Goal: Information Seeking & Learning: Learn about a topic

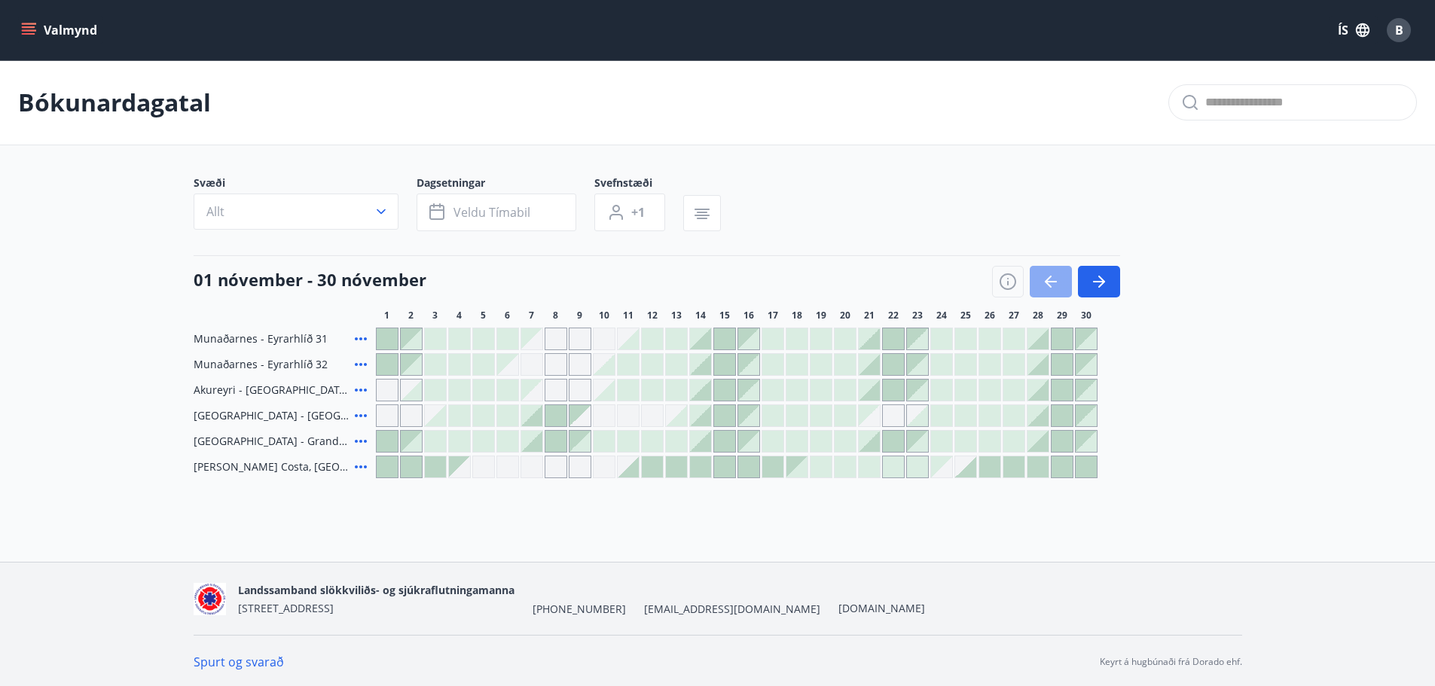
click at [1052, 278] on icon "button" at bounding box center [1051, 282] width 18 height 18
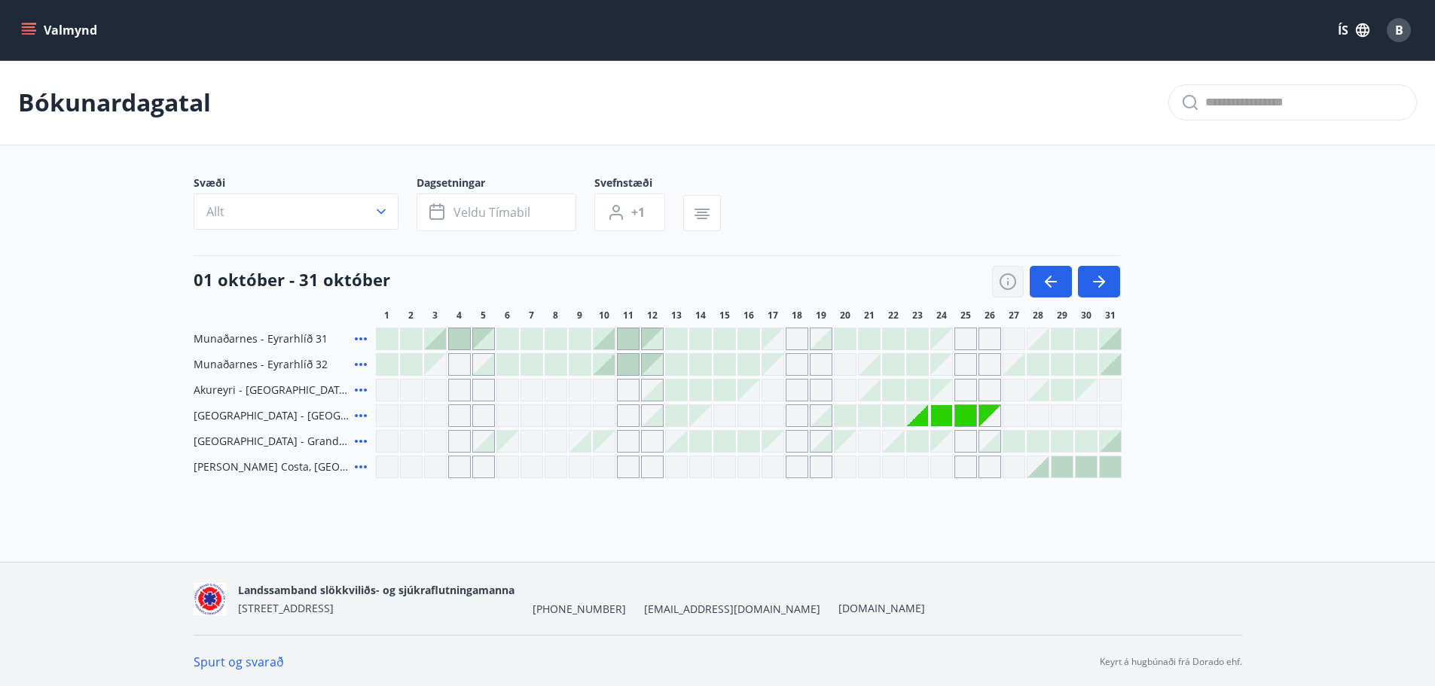
click at [1005, 276] on icon "button" at bounding box center [1008, 282] width 18 height 18
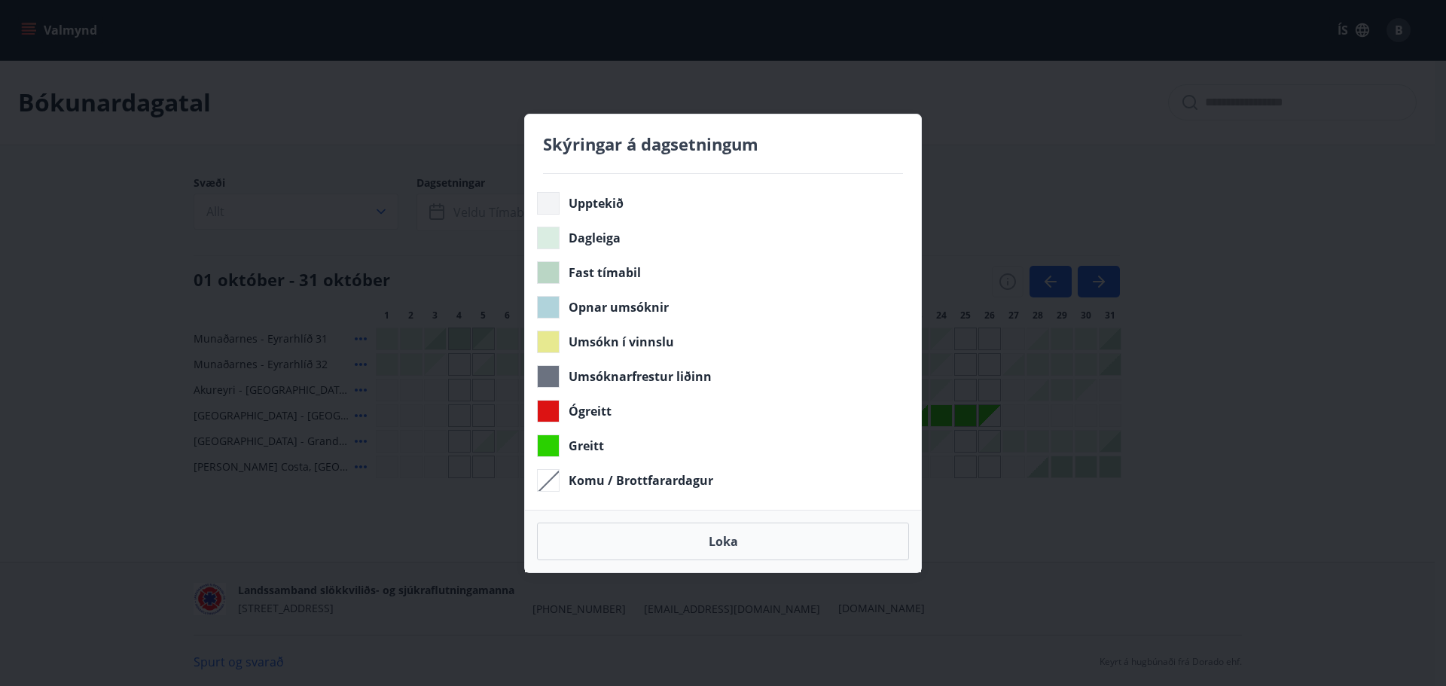
click at [1033, 160] on div "Skýringar á dagsetningum Upptekið Dagleiga Fast tímabil Opnar umsóknir Umsókn í…" at bounding box center [723, 343] width 1446 height 686
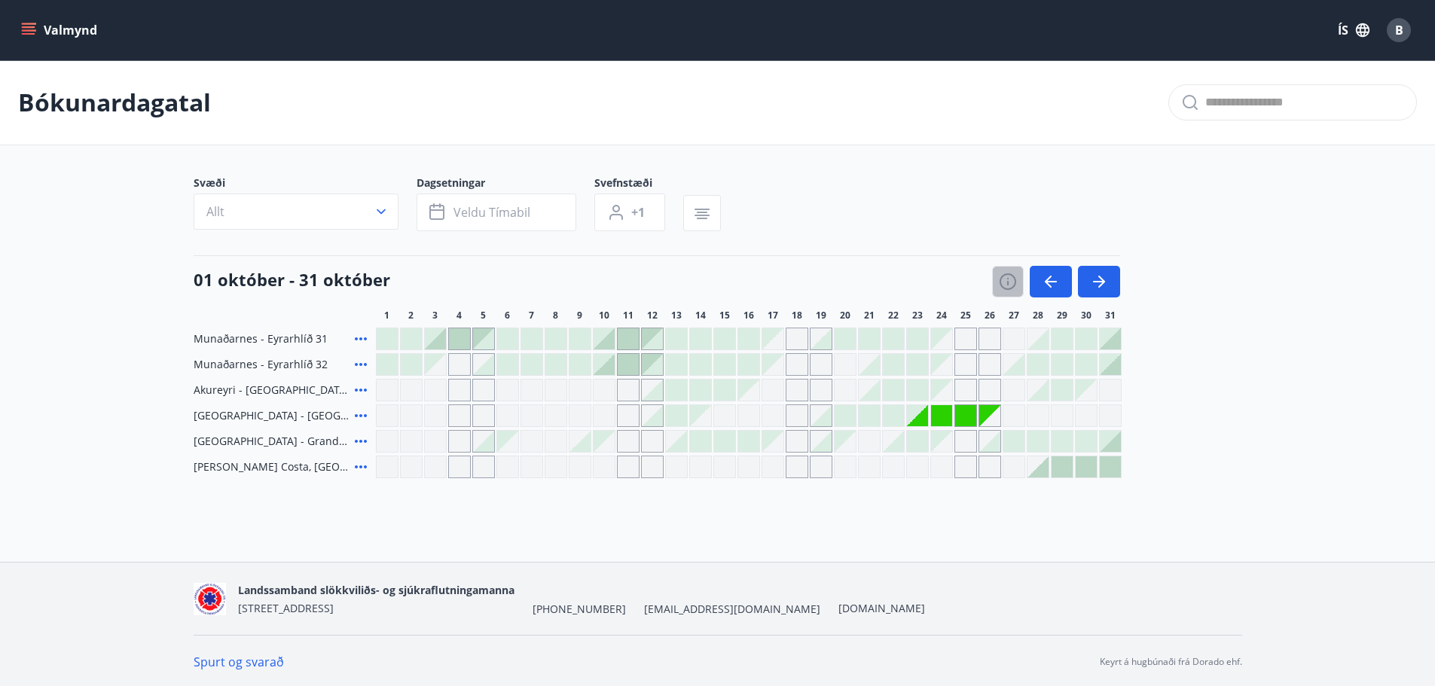
click at [1002, 270] on button "button" at bounding box center [1008, 282] width 32 height 32
click at [1010, 281] on icon "button" at bounding box center [1008, 282] width 18 height 18
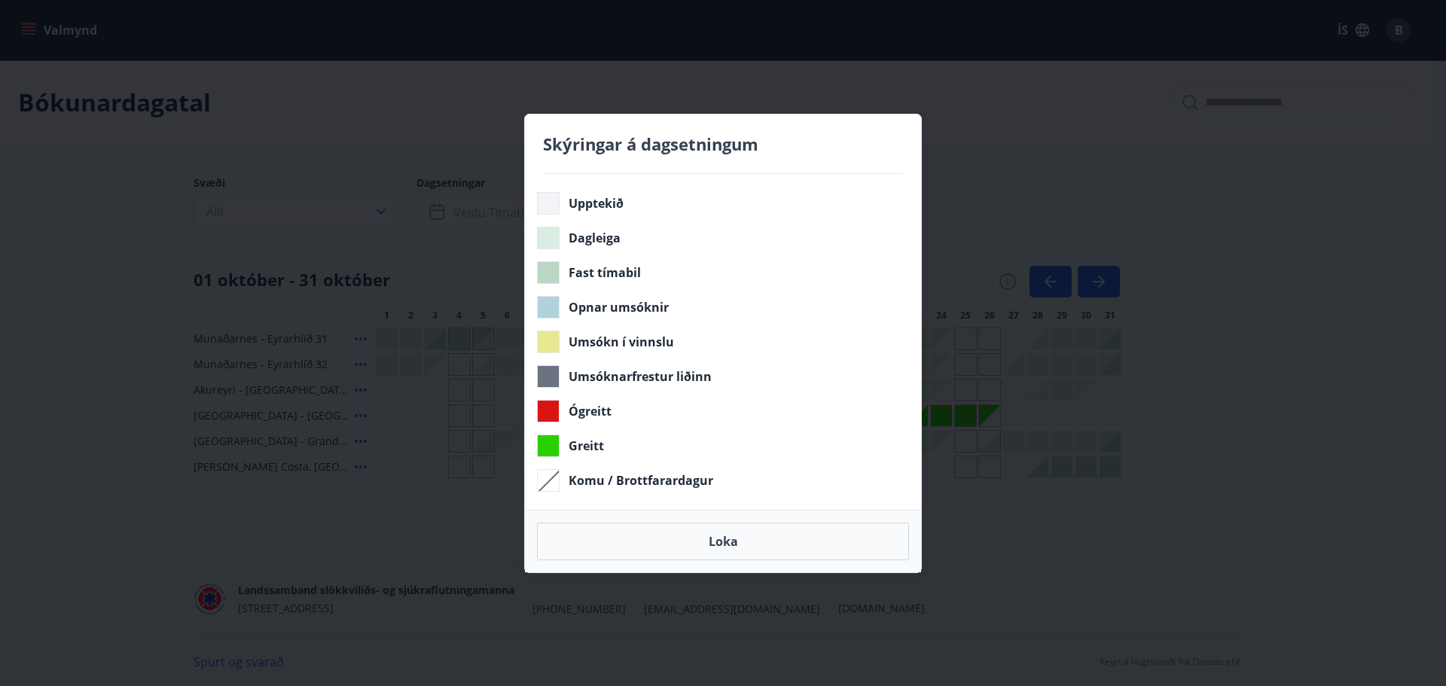
click at [1031, 194] on div "Skýringar á dagsetningum Upptekið Dagleiga Fast tímabil Opnar umsóknir Umsókn í…" at bounding box center [723, 343] width 1446 height 686
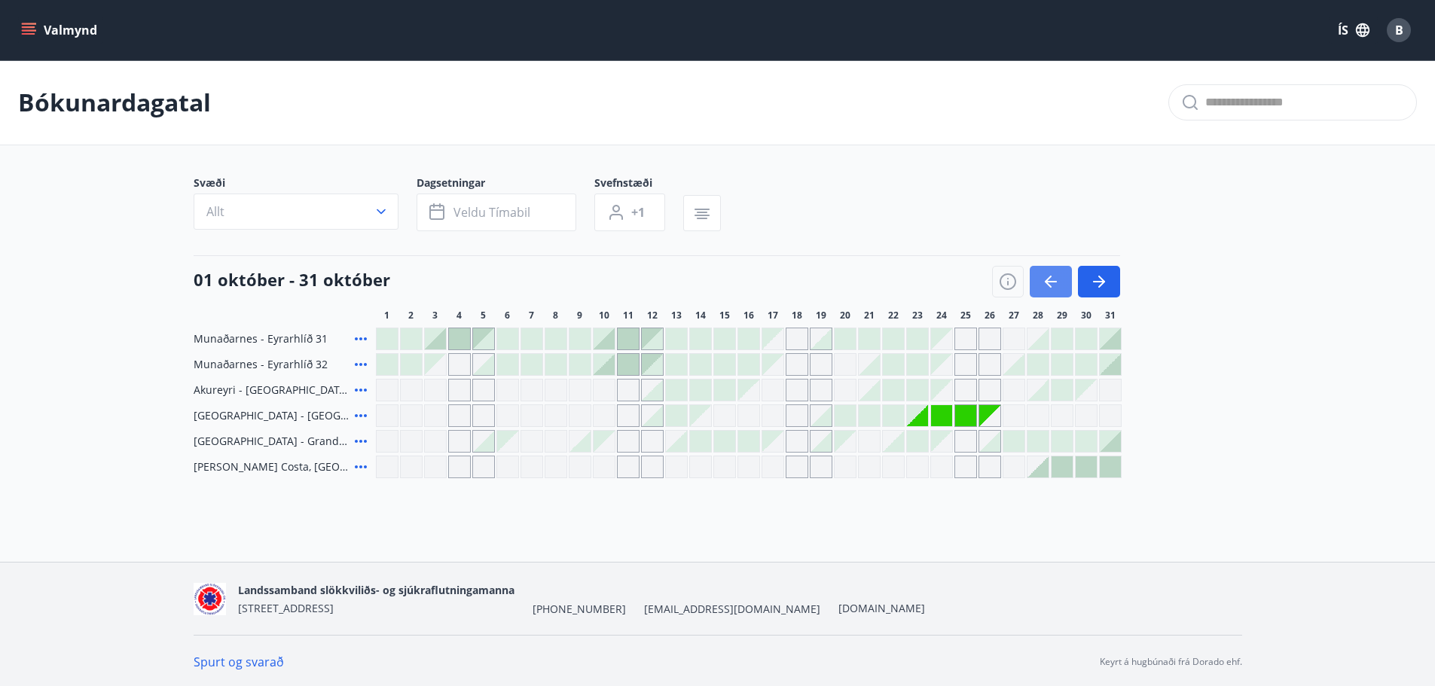
click at [1036, 273] on button "button" at bounding box center [1051, 282] width 42 height 32
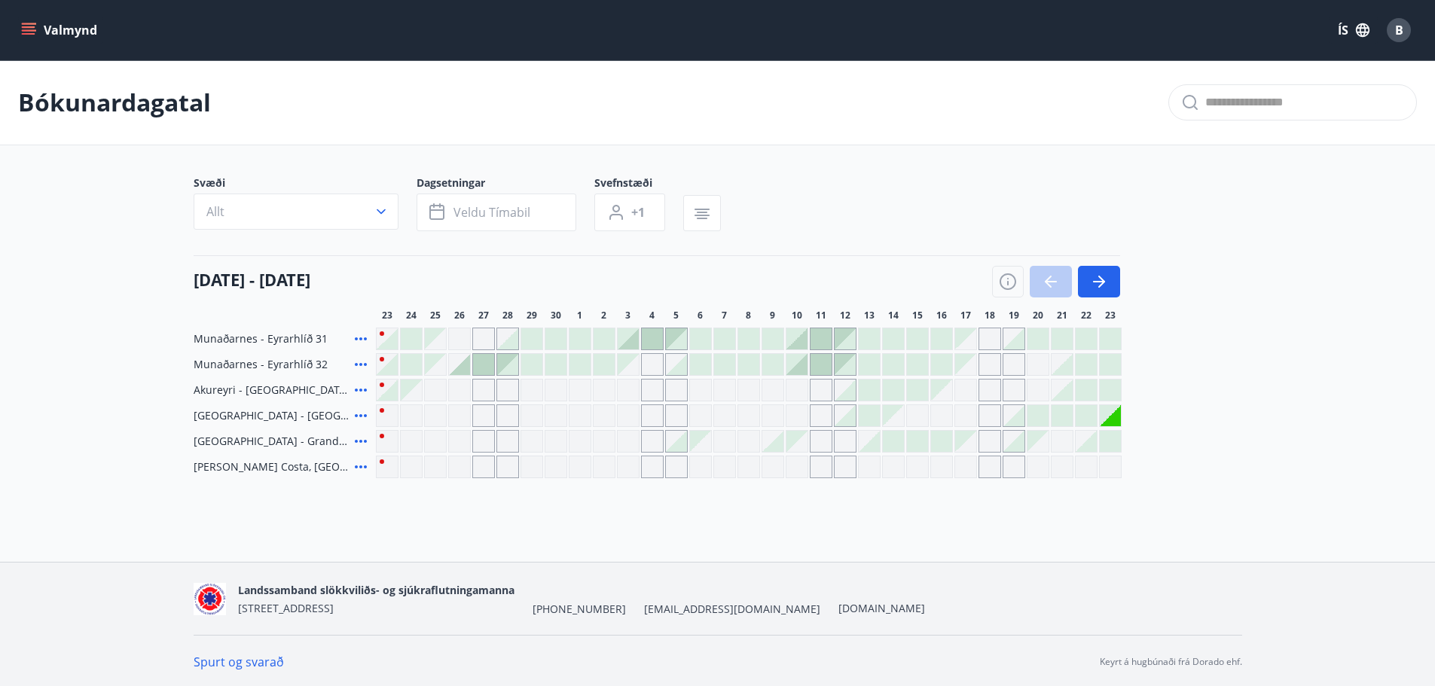
click at [1036, 273] on div at bounding box center [1056, 282] width 128 height 32
click at [1097, 278] on icon "button" at bounding box center [1099, 282] width 18 height 18
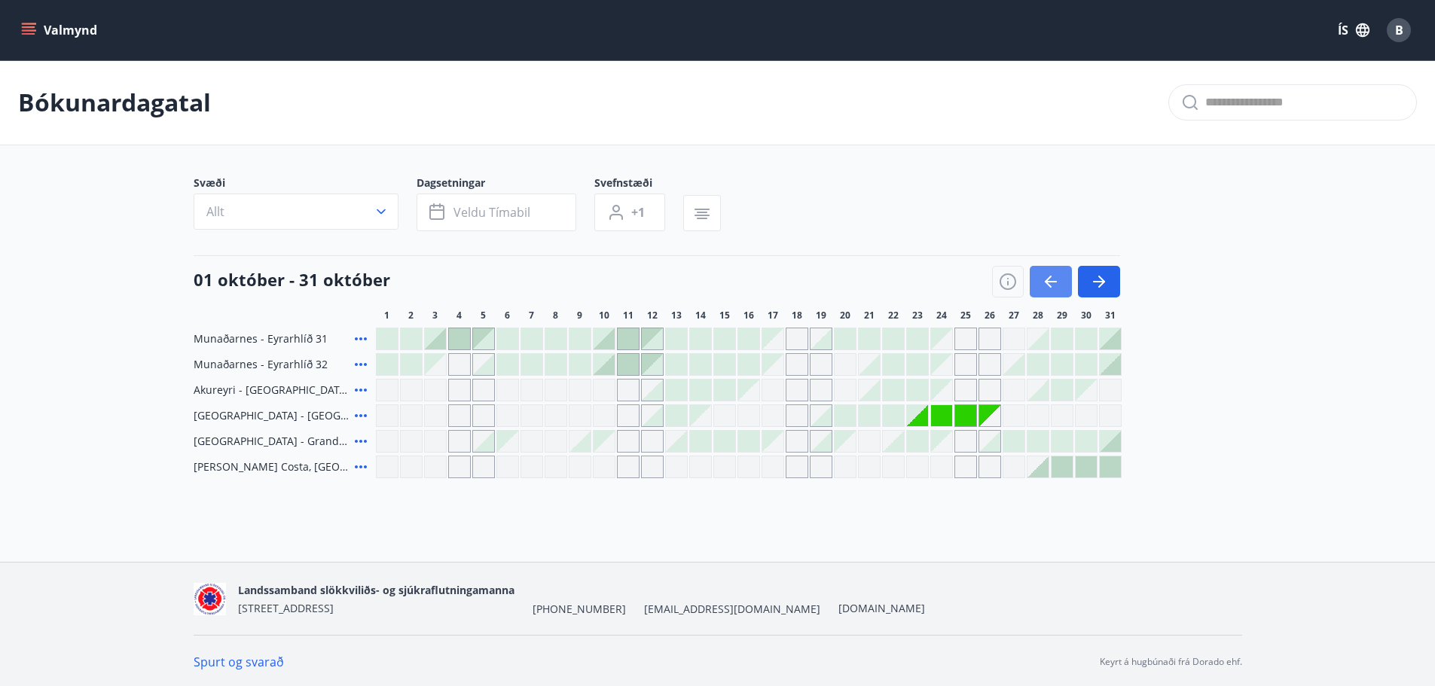
click at [1043, 281] on icon "button" at bounding box center [1051, 282] width 18 height 18
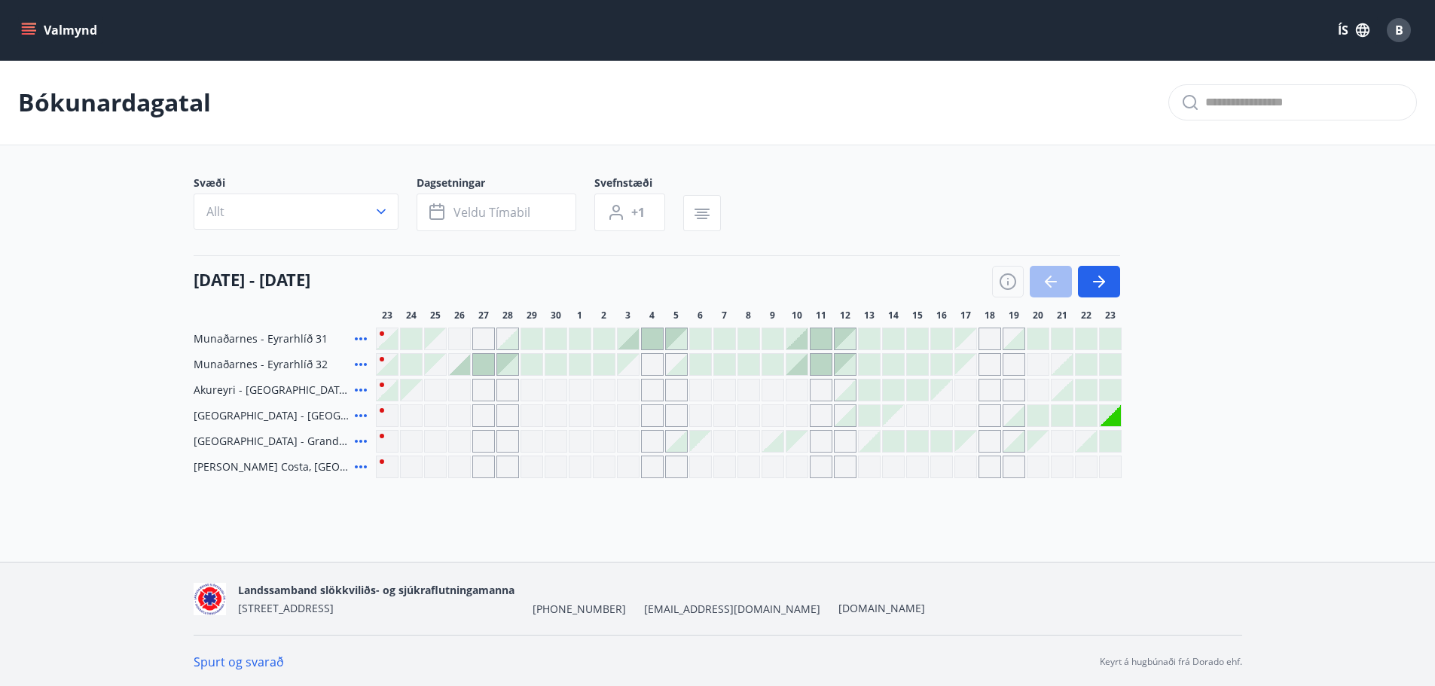
click at [1046, 286] on div at bounding box center [1056, 282] width 128 height 32
click at [1027, 286] on div at bounding box center [1056, 282] width 128 height 32
click at [1014, 287] on icon "button" at bounding box center [1008, 282] width 18 height 18
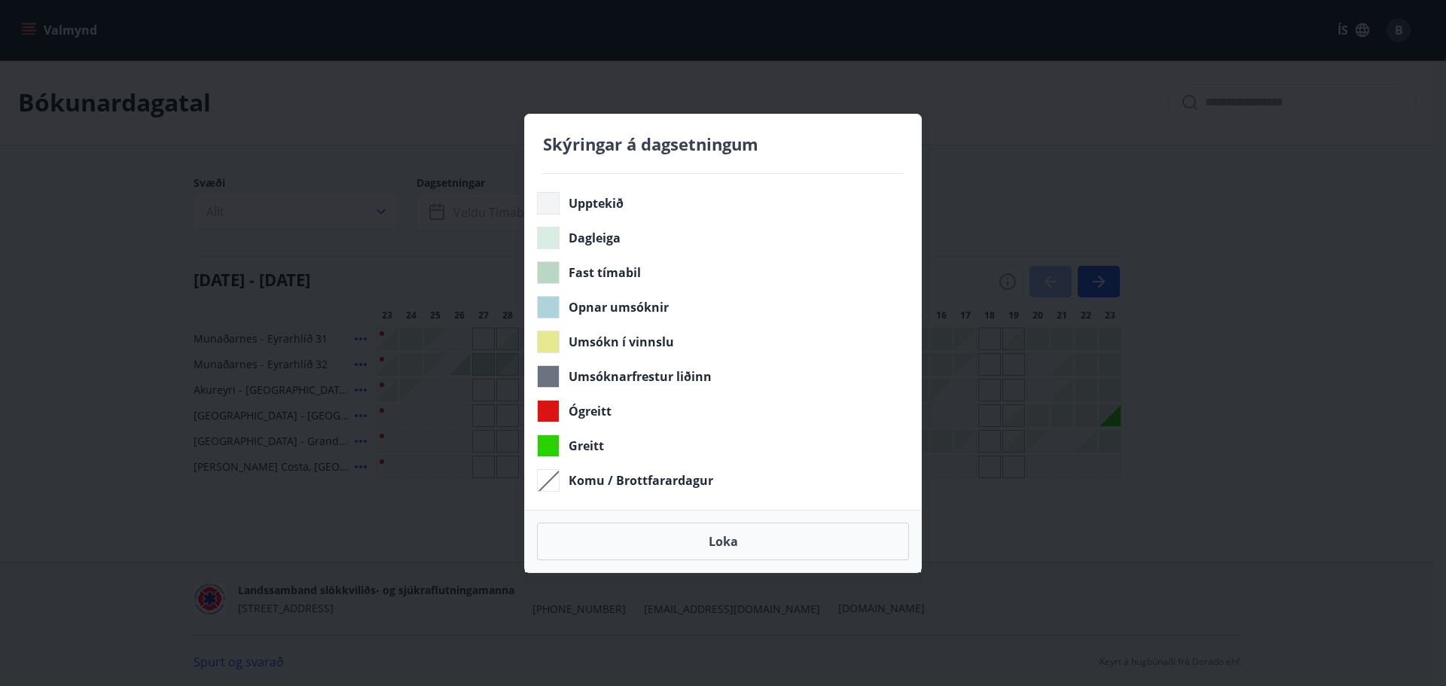
click at [1084, 246] on div "Skýringar á dagsetningum Upptekið Dagleiga Fast tímabil Opnar umsóknir Umsókn í…" at bounding box center [723, 343] width 1446 height 686
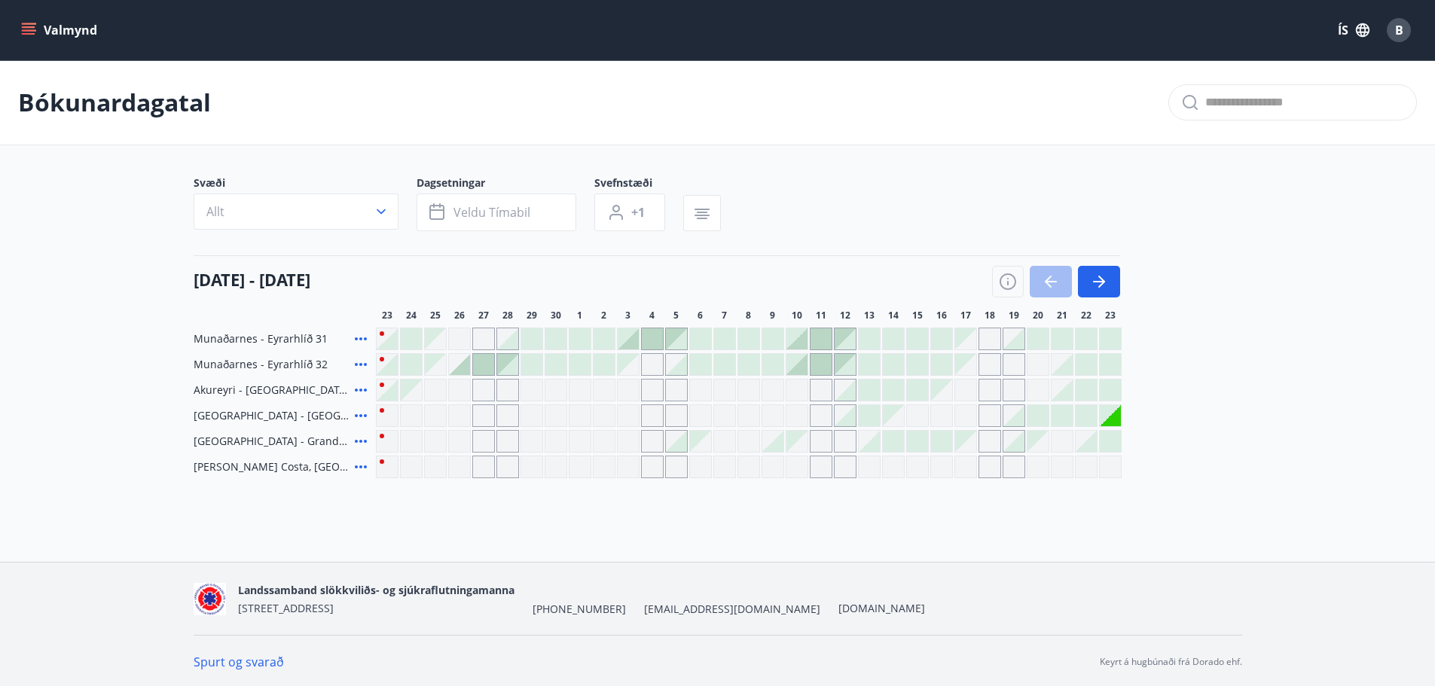
click at [359, 340] on icon at bounding box center [361, 339] width 18 height 18
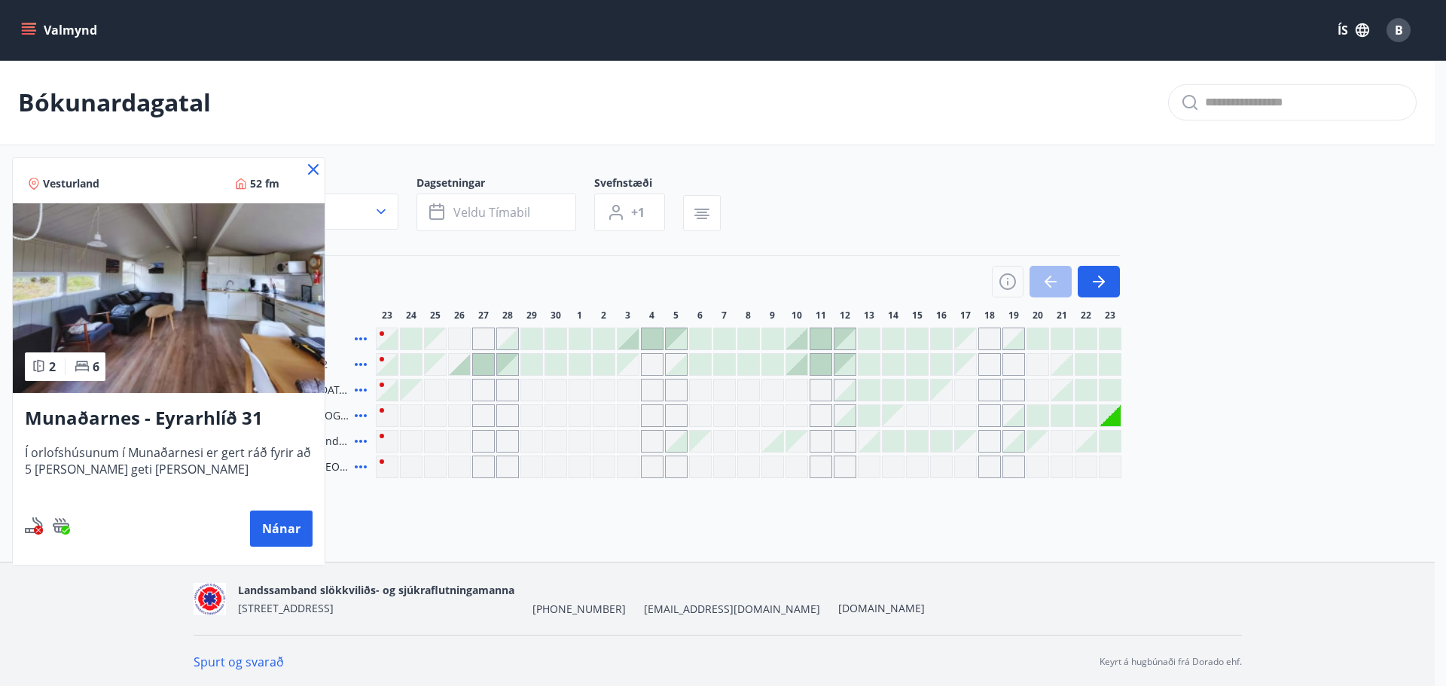
click at [363, 364] on div at bounding box center [723, 343] width 1446 height 686
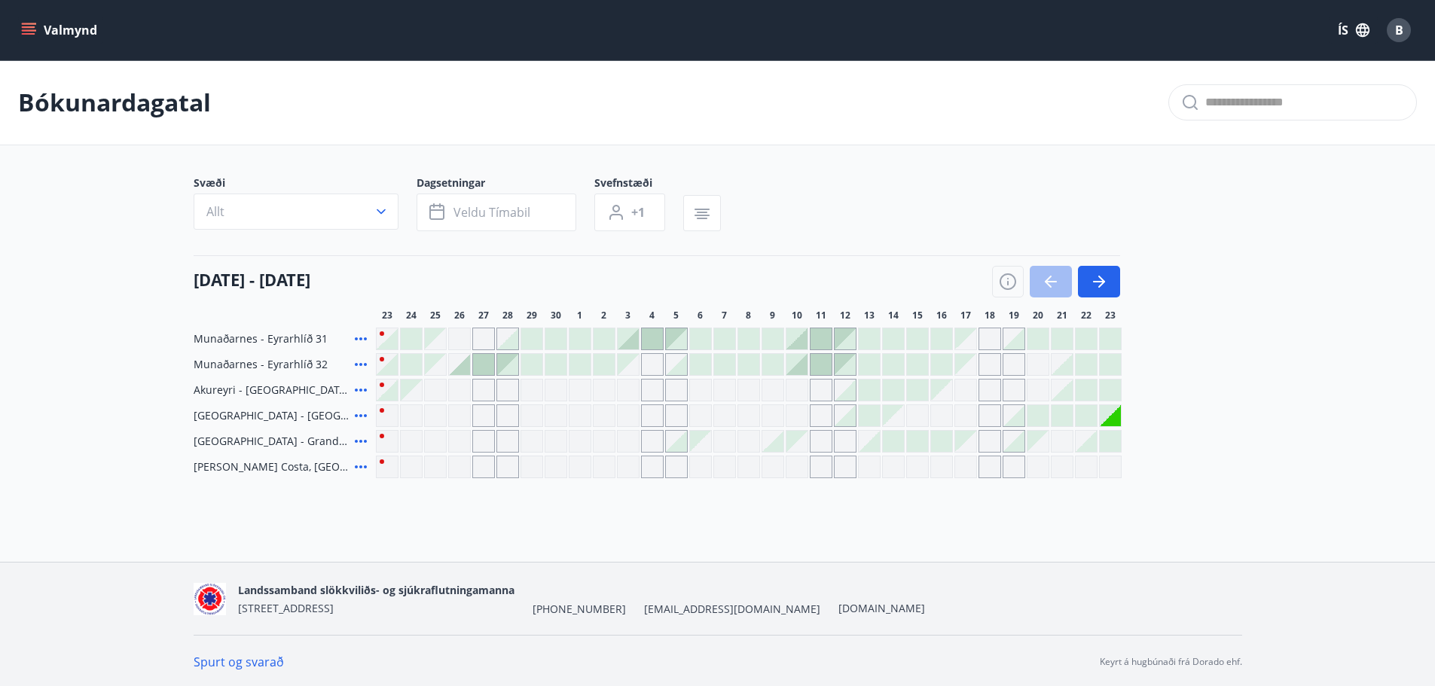
click at [363, 365] on icon at bounding box center [361, 364] width 18 height 18
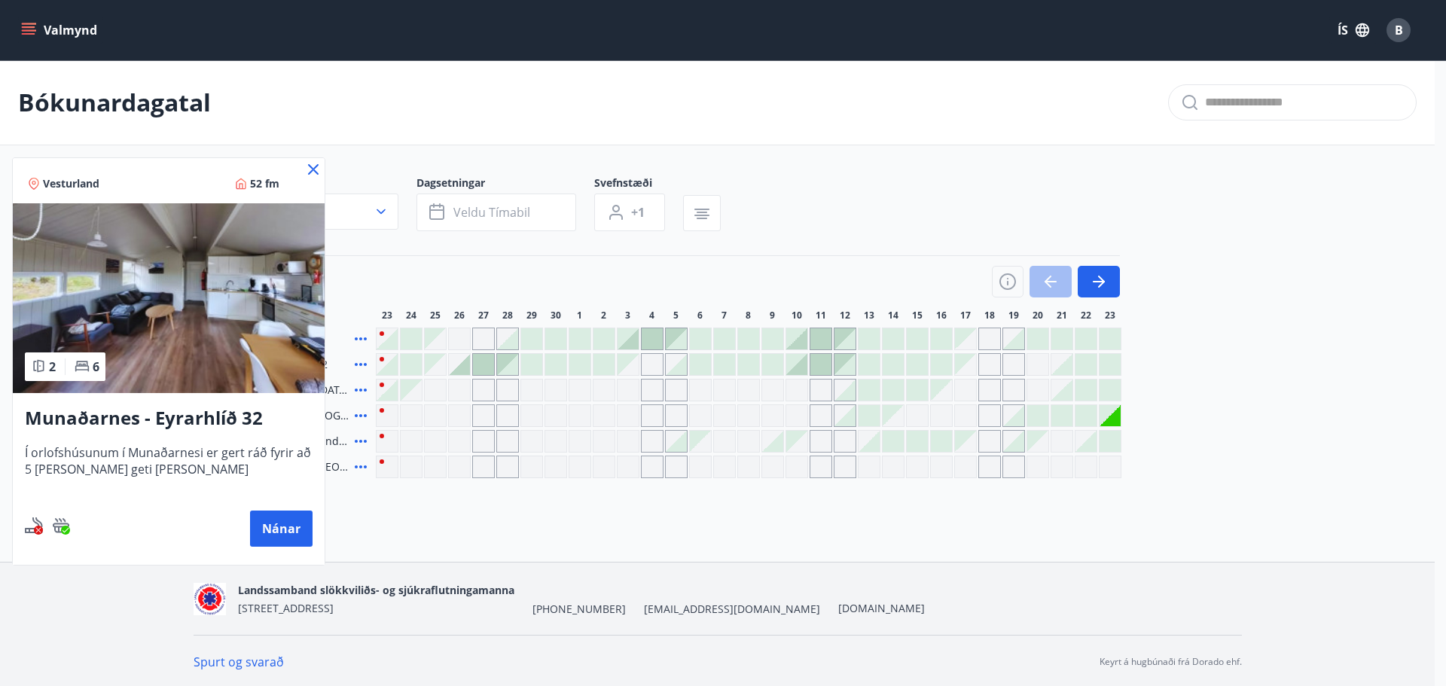
click at [361, 344] on div at bounding box center [723, 343] width 1446 height 686
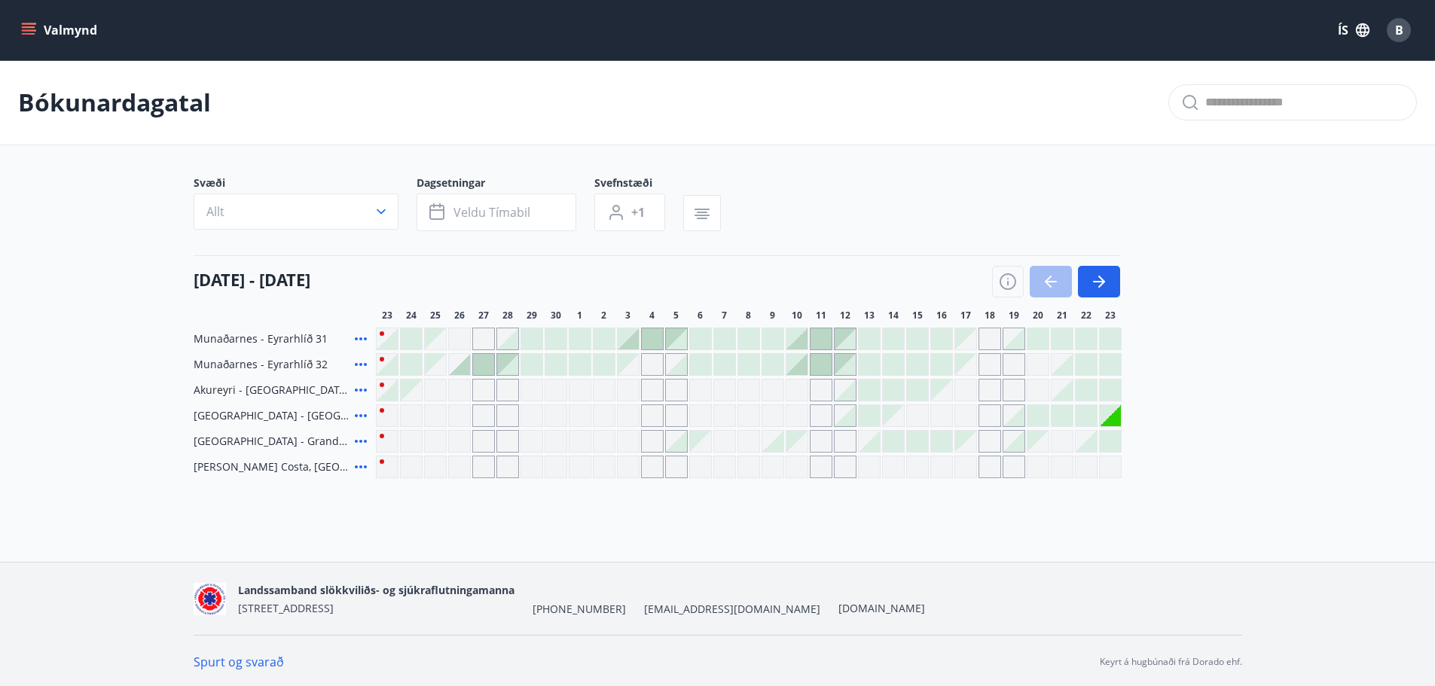
click at [361, 342] on icon at bounding box center [361, 339] width 18 height 18
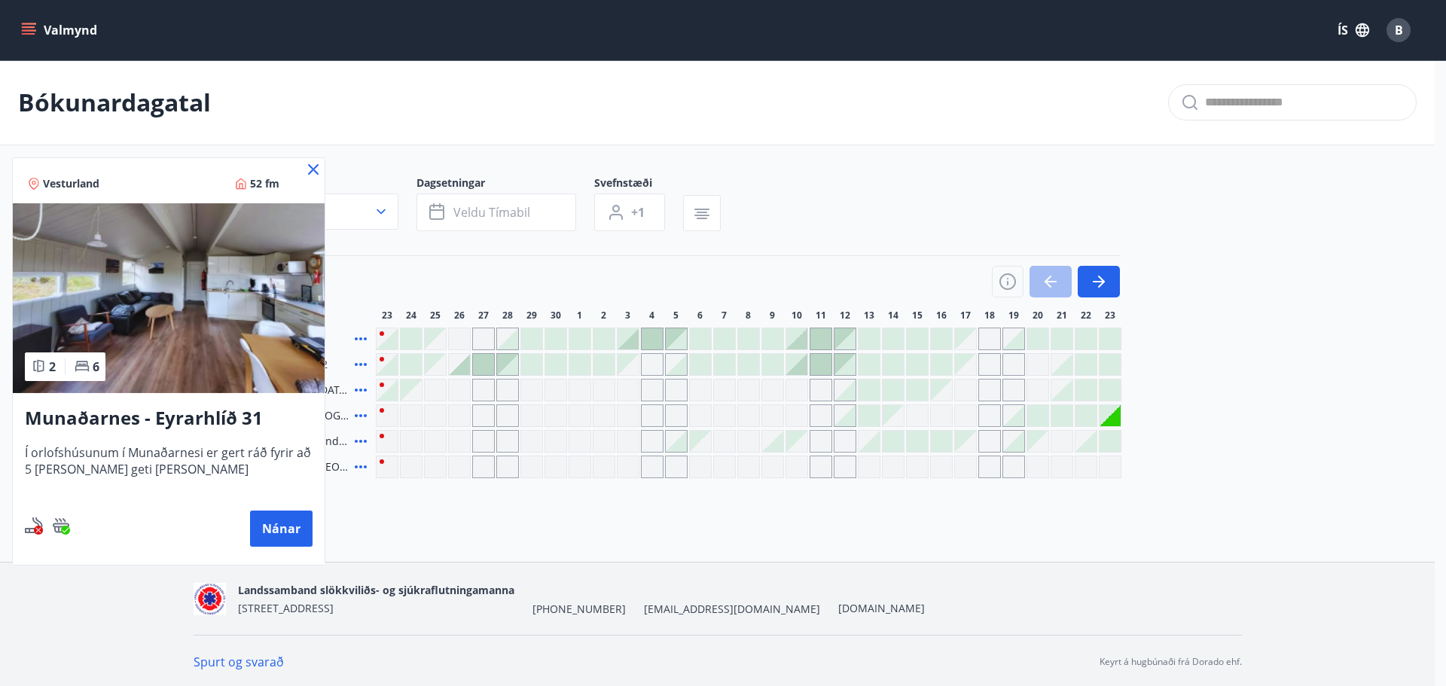
click at [219, 417] on h3 "Munaðarnes - Eyrarhlíð 31" at bounding box center [169, 418] width 288 height 27
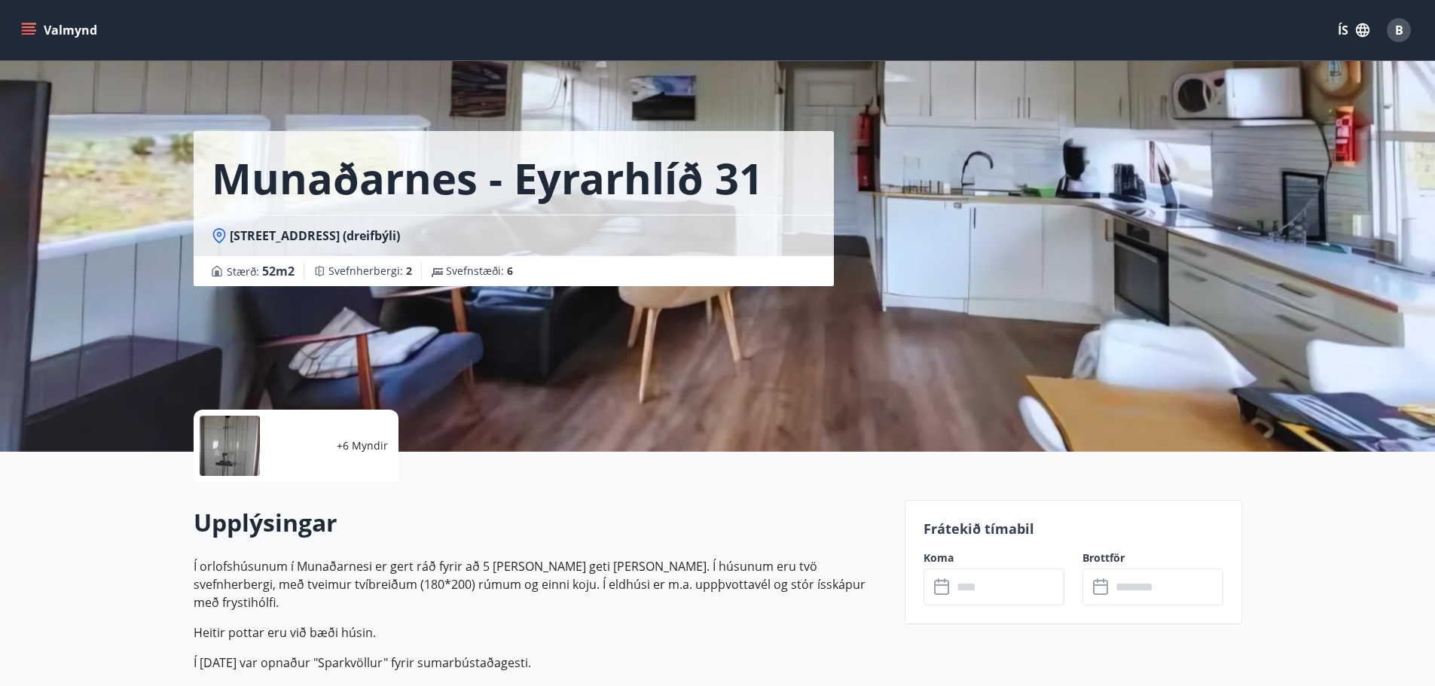
click at [339, 441] on p "+6 Myndir" at bounding box center [362, 445] width 51 height 15
